Goal: Task Accomplishment & Management: Use online tool/utility

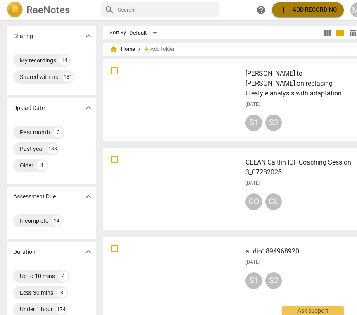
click at [317, 9] on span "add Add recording" at bounding box center [308, 10] width 59 height 10
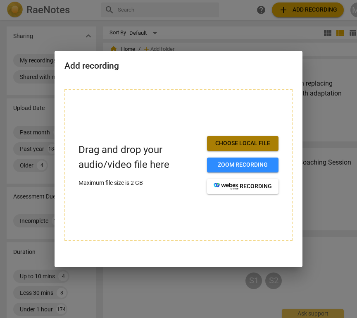
click at [246, 142] on span "Choose local file" at bounding box center [243, 143] width 58 height 8
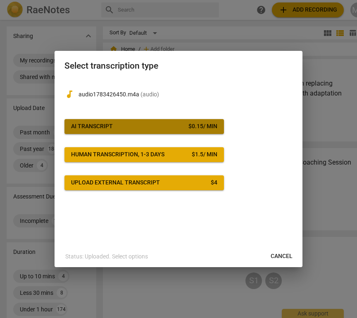
click at [107, 125] on div "AI Transcript" at bounding box center [92, 126] width 42 height 8
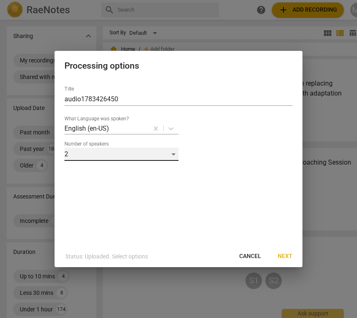
click at [174, 155] on div "2" at bounding box center [122, 154] width 114 height 13
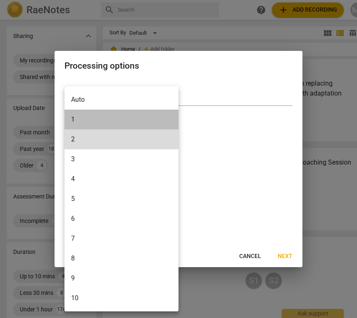
click at [73, 120] on li "1" at bounding box center [122, 120] width 114 height 20
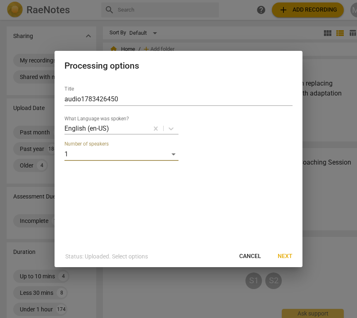
click at [283, 254] on span "Next" at bounding box center [285, 256] width 15 height 8
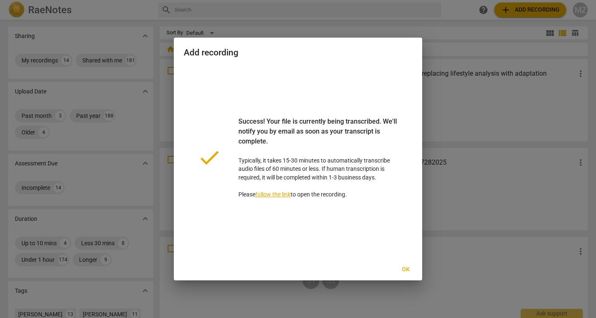
click at [283, 194] on link "follow the link" at bounding box center [272, 194] width 35 height 7
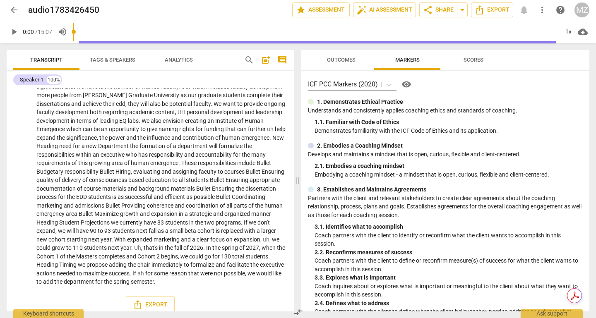
scroll to position [523, 0]
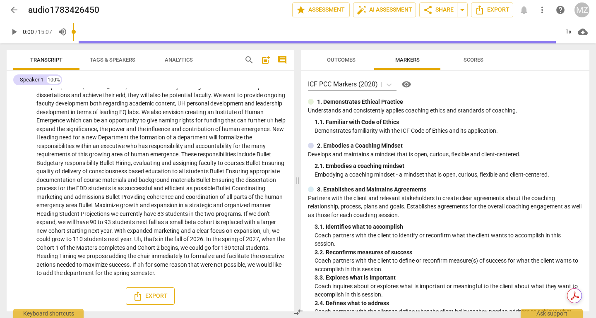
click at [152, 295] on span "Export" at bounding box center [150, 296] width 35 height 10
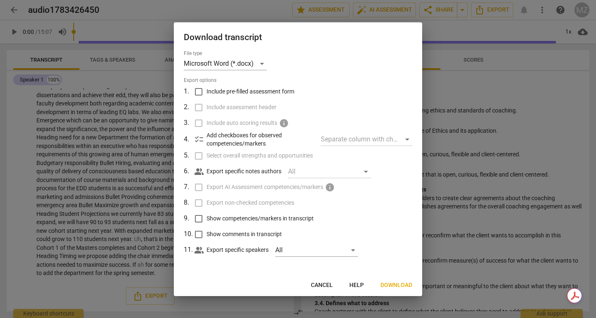
click at [396, 285] on span "Download" at bounding box center [396, 285] width 32 height 8
